Goal: Task Accomplishment & Management: Manage account settings

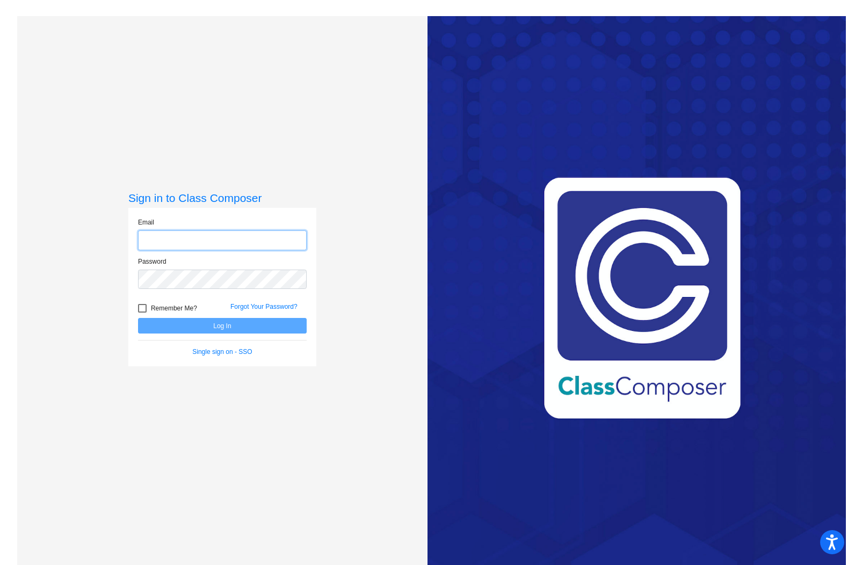
type input "[EMAIL_ADDRESS][DOMAIN_NAME]"
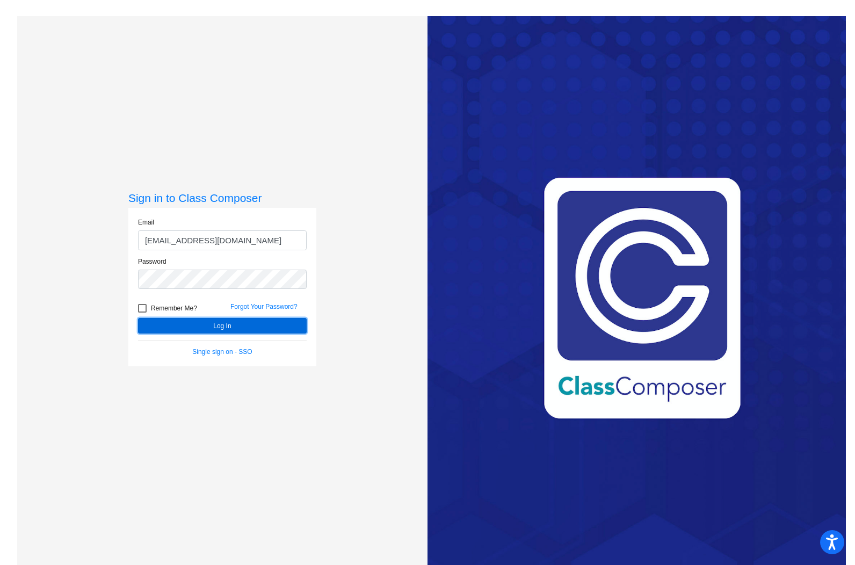
click at [197, 327] on button "Log In" at bounding box center [222, 326] width 169 height 16
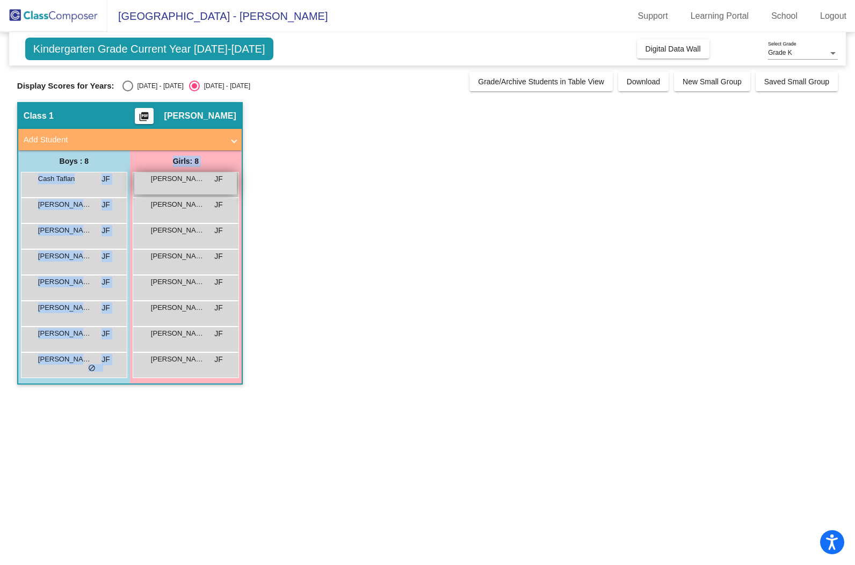
drag, startPoint x: 32, startPoint y: 172, endPoint x: 225, endPoint y: 179, distance: 192.9
click at [0, 0] on div "Boys : 8 Cash [PERSON_NAME] lock do_not_disturb_alt [PERSON_NAME] JF lock do_no…" at bounding box center [0, 0] width 0 height 0
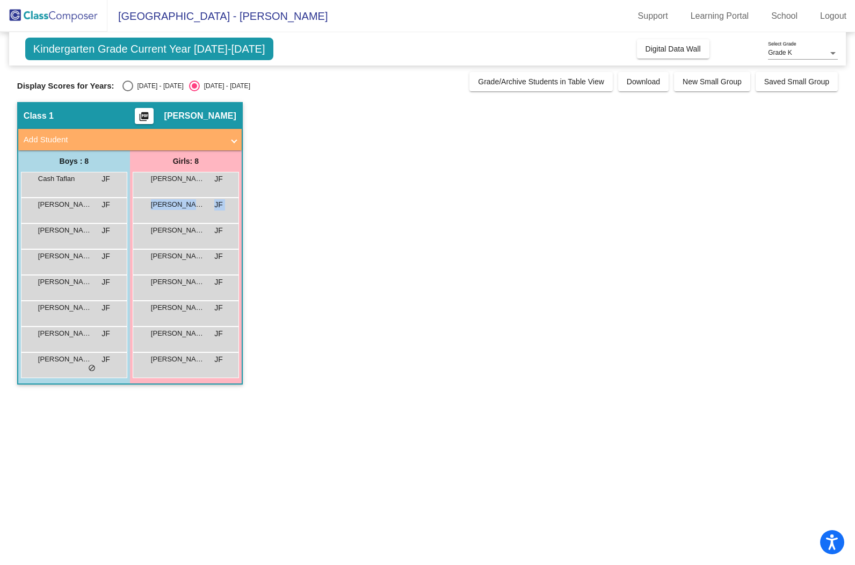
drag, startPoint x: 225, startPoint y: 179, endPoint x: 322, endPoint y: 232, distance: 111.0
click at [322, 232] on app-classroom "Class 1 picture_as_pdf [PERSON_NAME] Add Student First Name Last Name Student I…" at bounding box center [427, 248] width 821 height 293
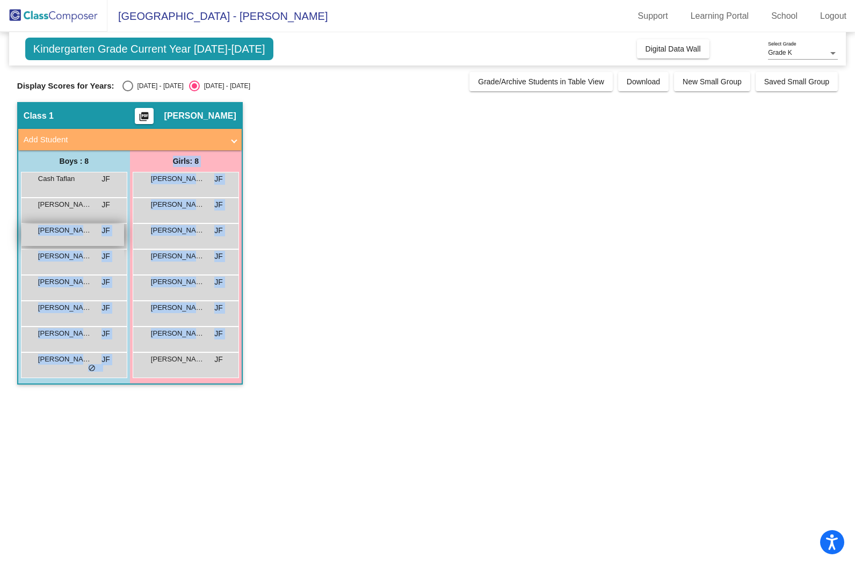
drag, startPoint x: 231, startPoint y: 362, endPoint x: 54, endPoint y: 236, distance: 216.9
click at [0, 0] on div "Boys : 8 Cash [PERSON_NAME] lock do_not_disturb_alt [PERSON_NAME] JF lock do_no…" at bounding box center [0, 0] width 0 height 0
click at [475, 290] on app-classroom "Class 1 picture_as_pdf [PERSON_NAME] Add Student First Name Last Name Student I…" at bounding box center [427, 248] width 821 height 293
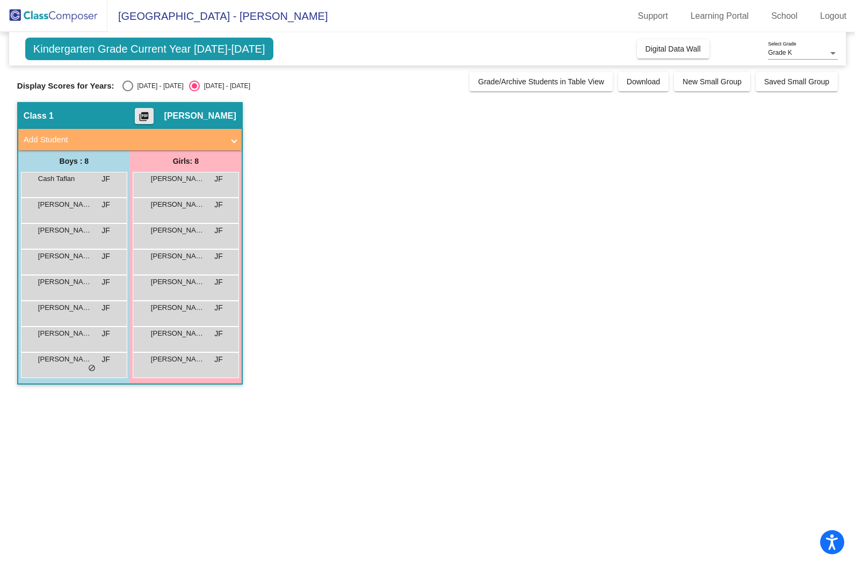
click at [150, 114] on mat-icon "picture_as_pdf" at bounding box center [144, 118] width 13 height 15
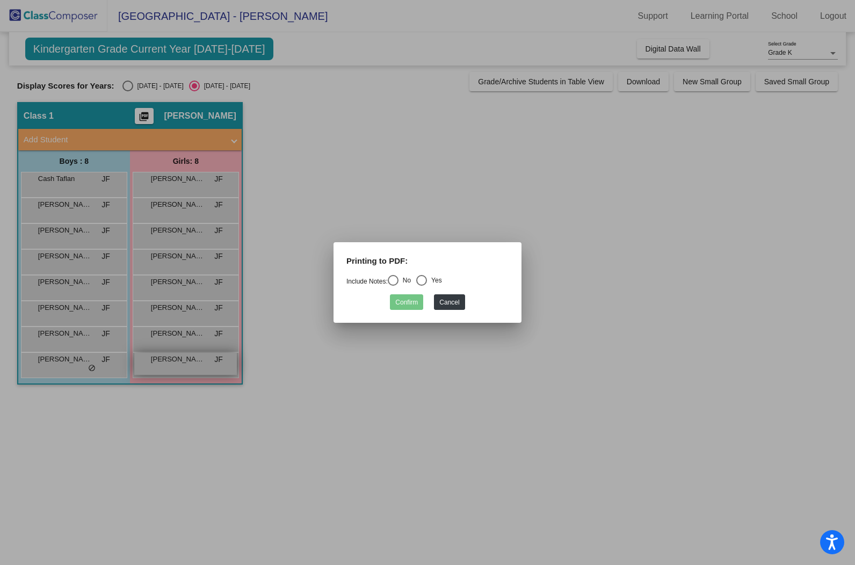
drag, startPoint x: 215, startPoint y: 366, endPoint x: 231, endPoint y: 366, distance: 15.6
click at [218, 367] on div at bounding box center [427, 282] width 855 height 565
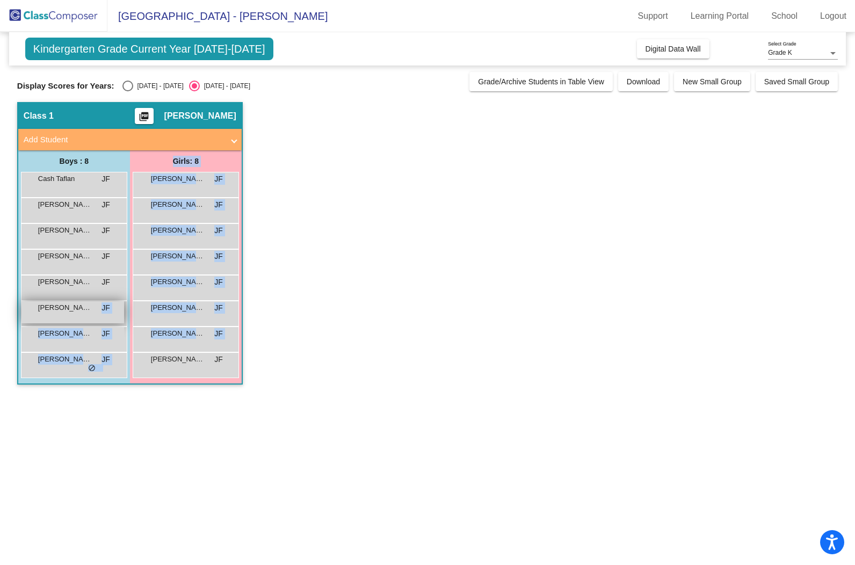
drag, startPoint x: 232, startPoint y: 360, endPoint x: 75, endPoint y: 312, distance: 164.6
click at [0, 0] on div "Boys : 8 Cash [PERSON_NAME] lock do_not_disturb_alt [PERSON_NAME] JF lock do_no…" at bounding box center [0, 0] width 0 height 0
click at [75, 312] on span "[PERSON_NAME]" at bounding box center [65, 307] width 54 height 11
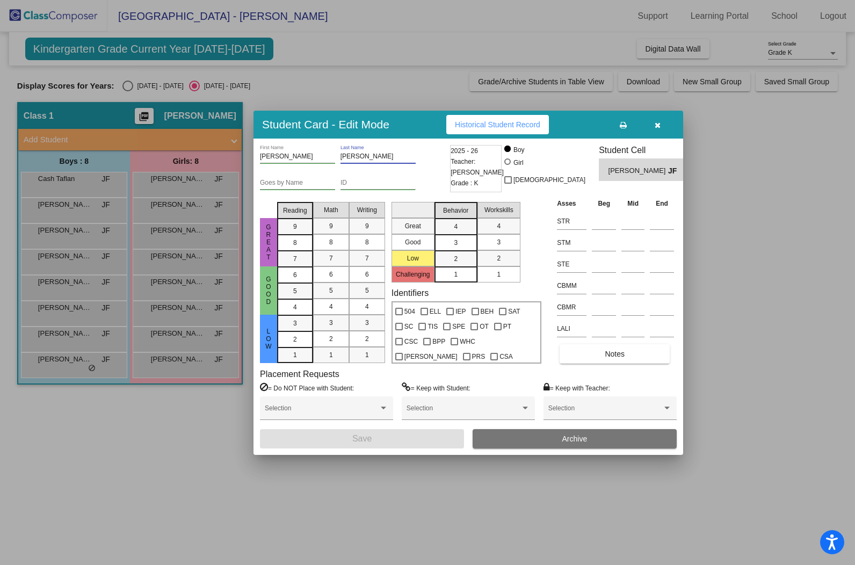
click at [370, 158] on input "[PERSON_NAME]" at bounding box center [378, 157] width 75 height 8
click at [193, 483] on div at bounding box center [427, 282] width 855 height 565
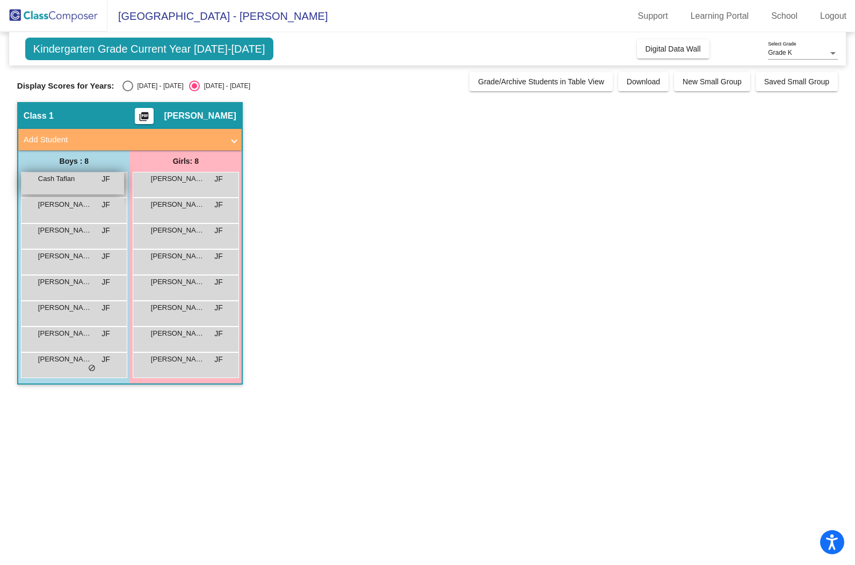
click at [77, 187] on div "Cash [PERSON_NAME] lock do_not_disturb_alt" at bounding box center [72, 183] width 103 height 22
